Goal: Task Accomplishment & Management: Use online tool/utility

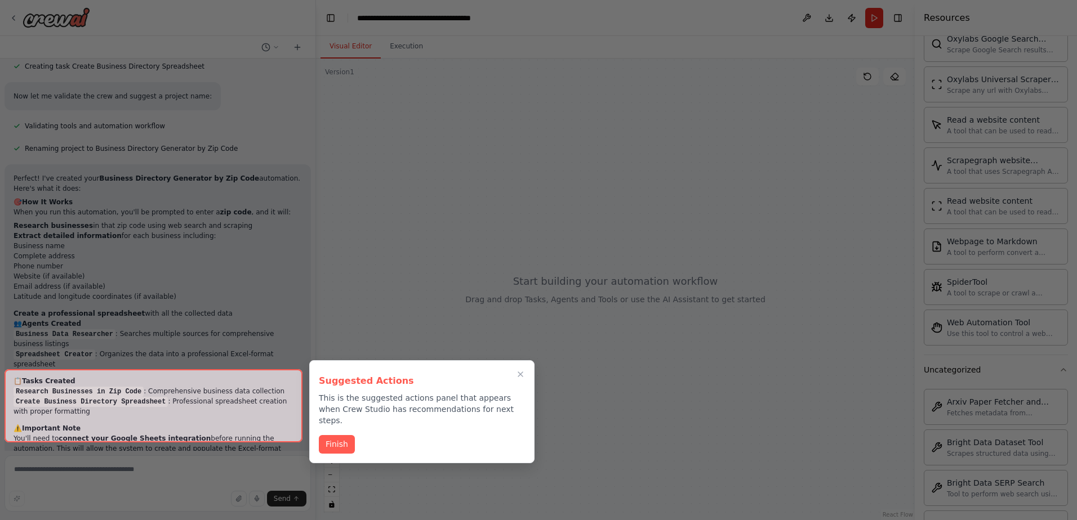
scroll to position [1728, 0]
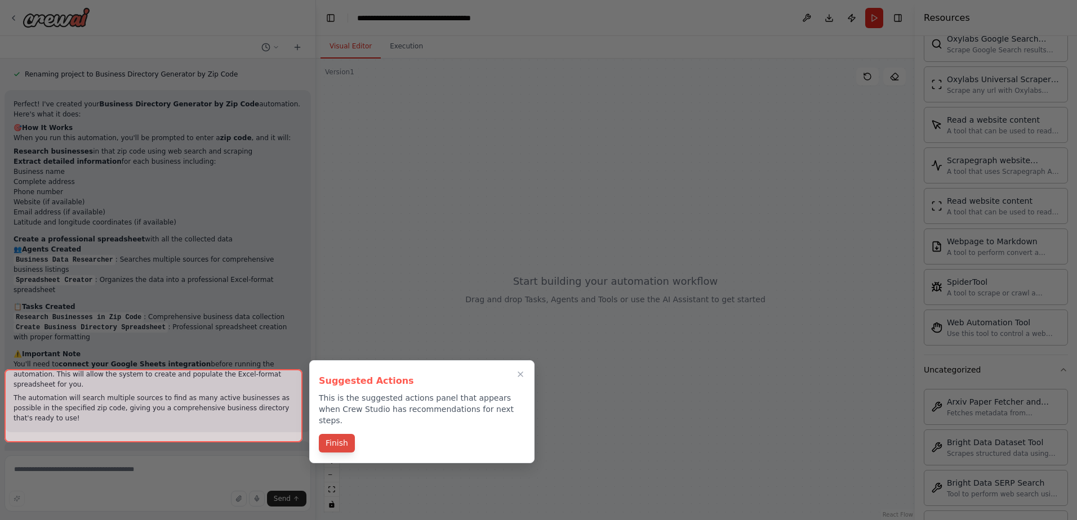
click at [332, 434] on button "Finish" at bounding box center [337, 443] width 36 height 19
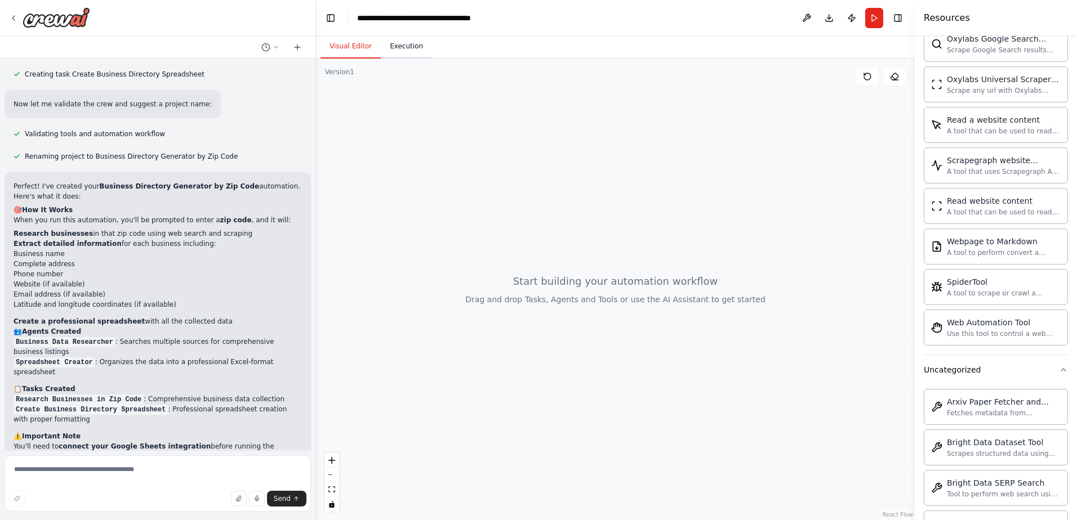
click at [398, 46] on button "Execution" at bounding box center [406, 47] width 51 height 24
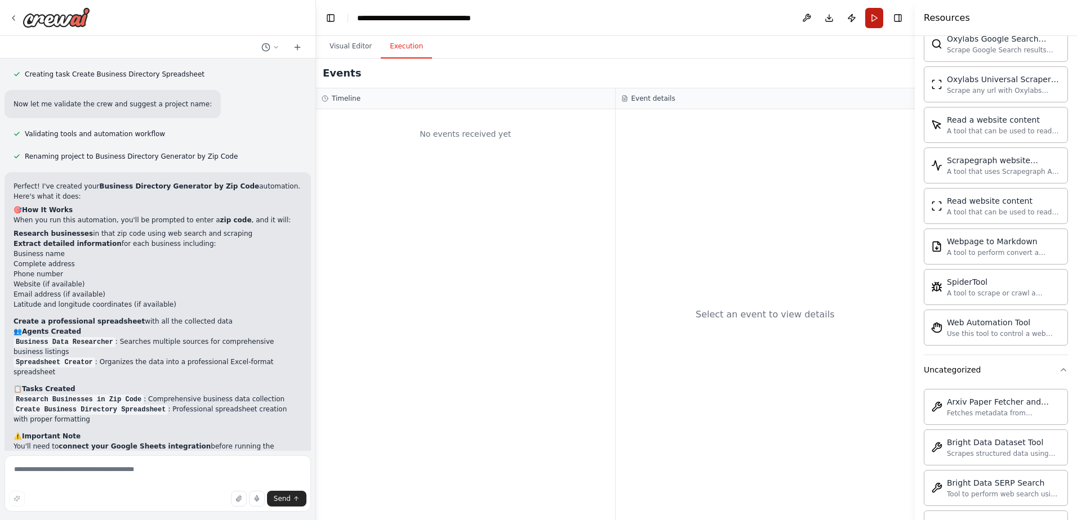
click at [873, 16] on button "Run" at bounding box center [874, 18] width 18 height 20
click at [492, 17] on icon "breadcrumb" at bounding box center [492, 18] width 9 height 9
